Goal: Navigation & Orientation: Find specific page/section

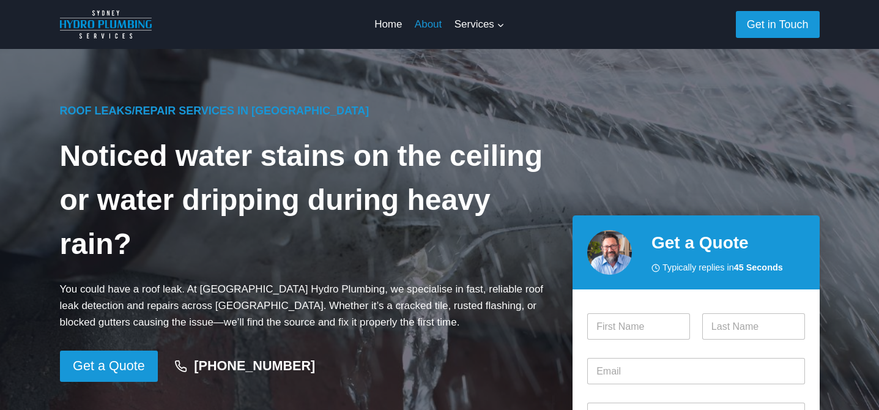
click at [432, 24] on link "About" at bounding box center [429, 24] width 40 height 29
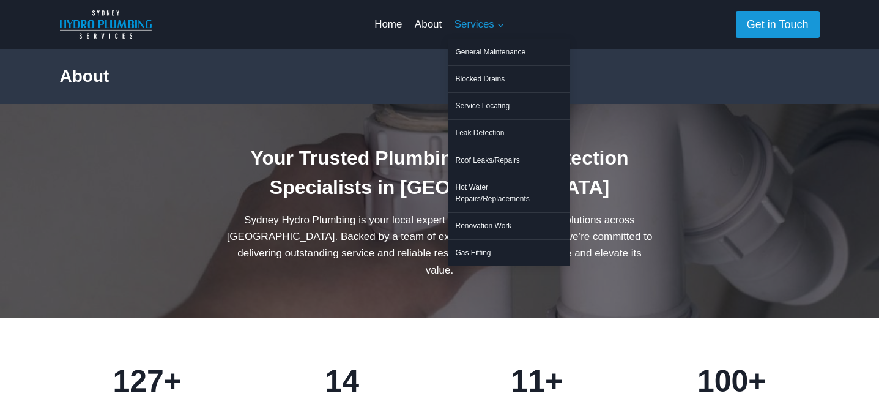
click at [481, 26] on span "Services Expand" at bounding box center [480, 24] width 50 height 17
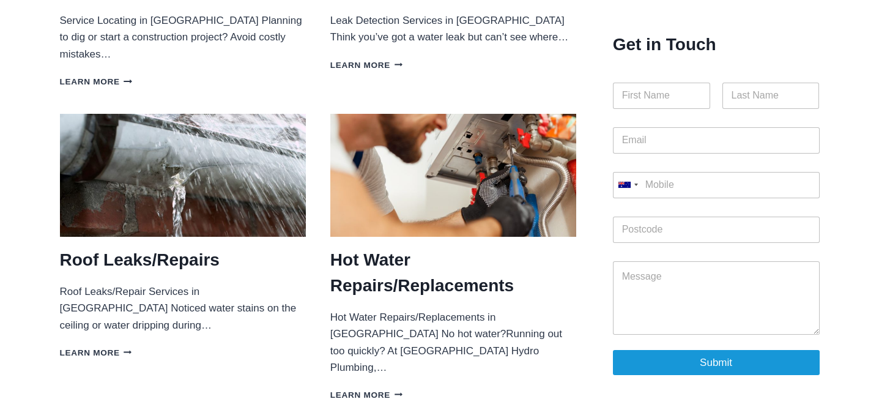
scroll to position [597, 0]
click at [80, 349] on link "Learn more Roof Leaks/Repairs Continue" at bounding box center [96, 353] width 73 height 9
